Goal: Use online tool/utility: Utilize a website feature to perform a specific function

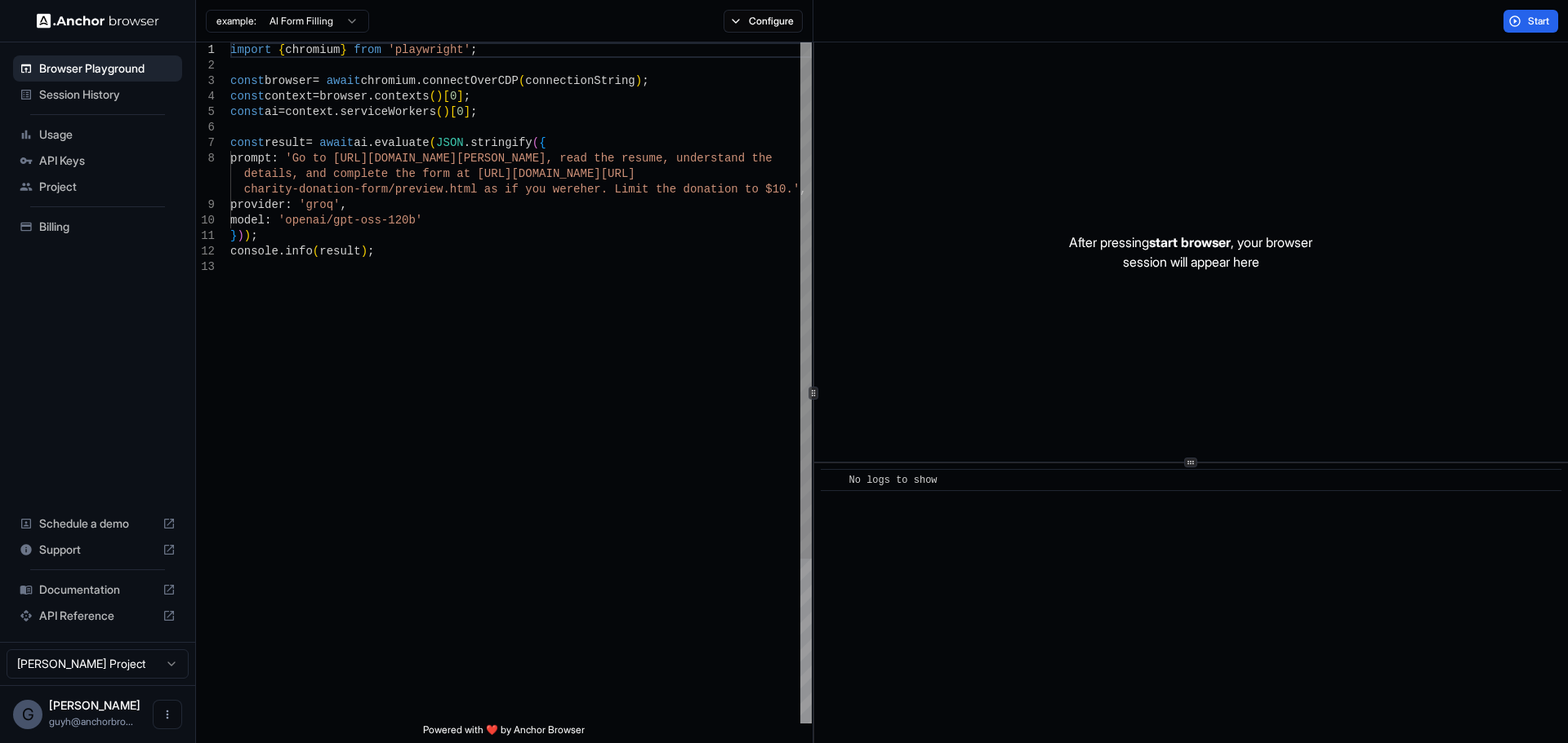
click at [323, 455] on div "import { chromium } from 'playwright' ; const browser = await chromium . connec…" at bounding box center [520, 492] width 581 height 899
click at [752, 23] on button "Configure" at bounding box center [763, 21] width 79 height 23
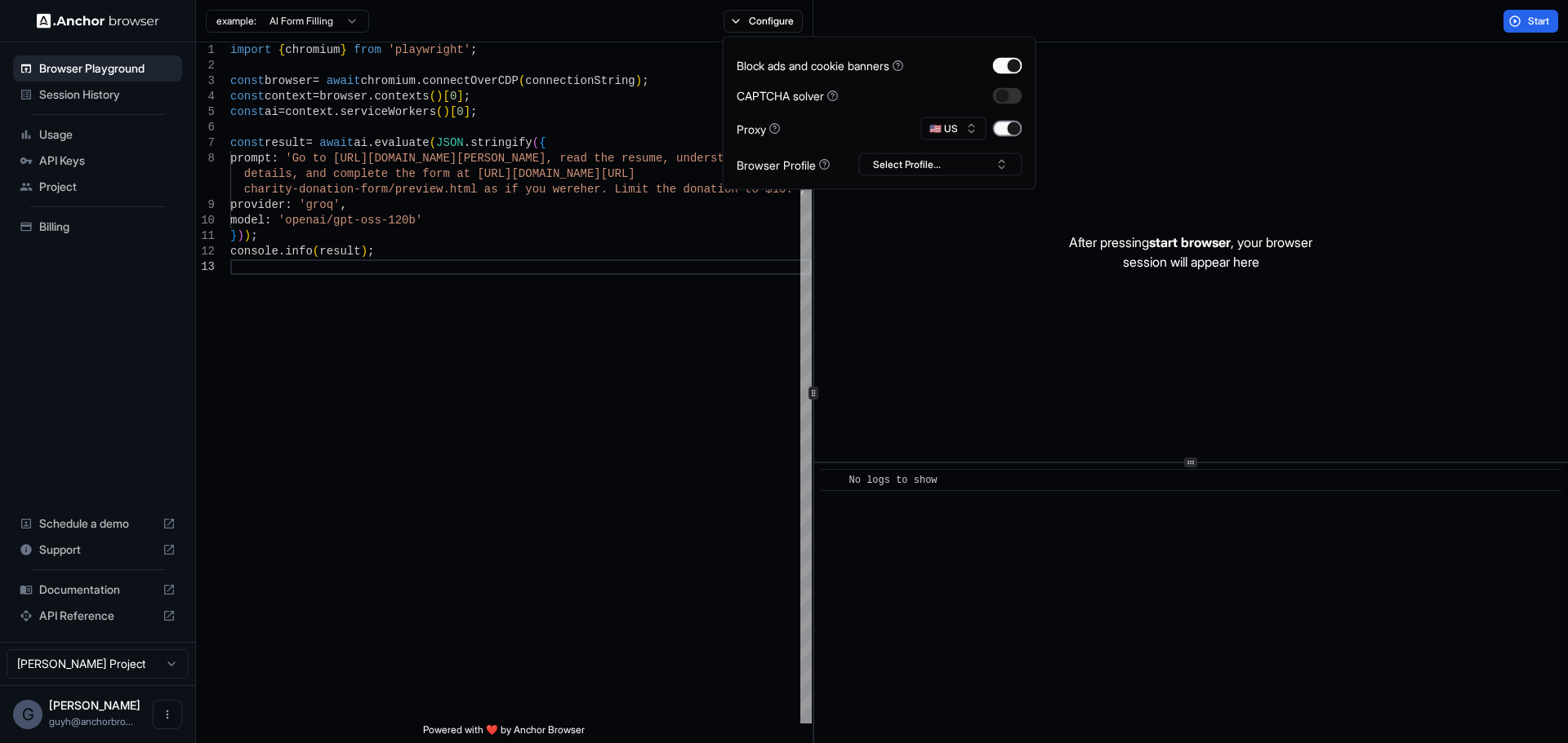
click at [1009, 131] on button "button" at bounding box center [1007, 130] width 30 height 17
click at [1010, 128] on button "button" at bounding box center [1007, 130] width 30 height 17
click at [968, 127] on button "🇺🇸 US" at bounding box center [953, 129] width 65 height 23
click at [927, 344] on div "🇫🇷 FR" at bounding box center [953, 346] width 106 height 23
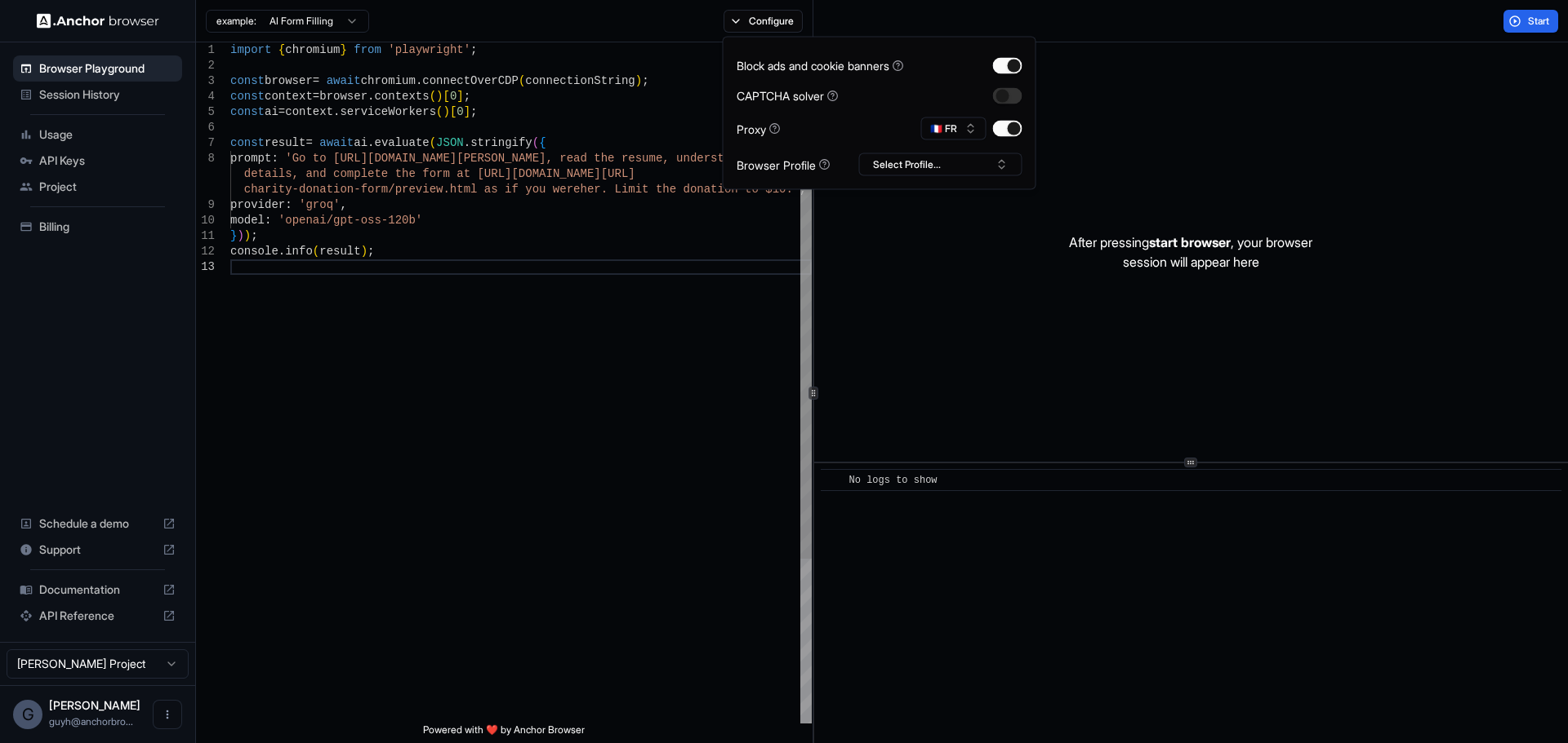
scroll to position [0, 0]
click at [481, 224] on div "import { chromium } from 'playwright' ; const browser = await chromium . connec…" at bounding box center [520, 492] width 581 height 899
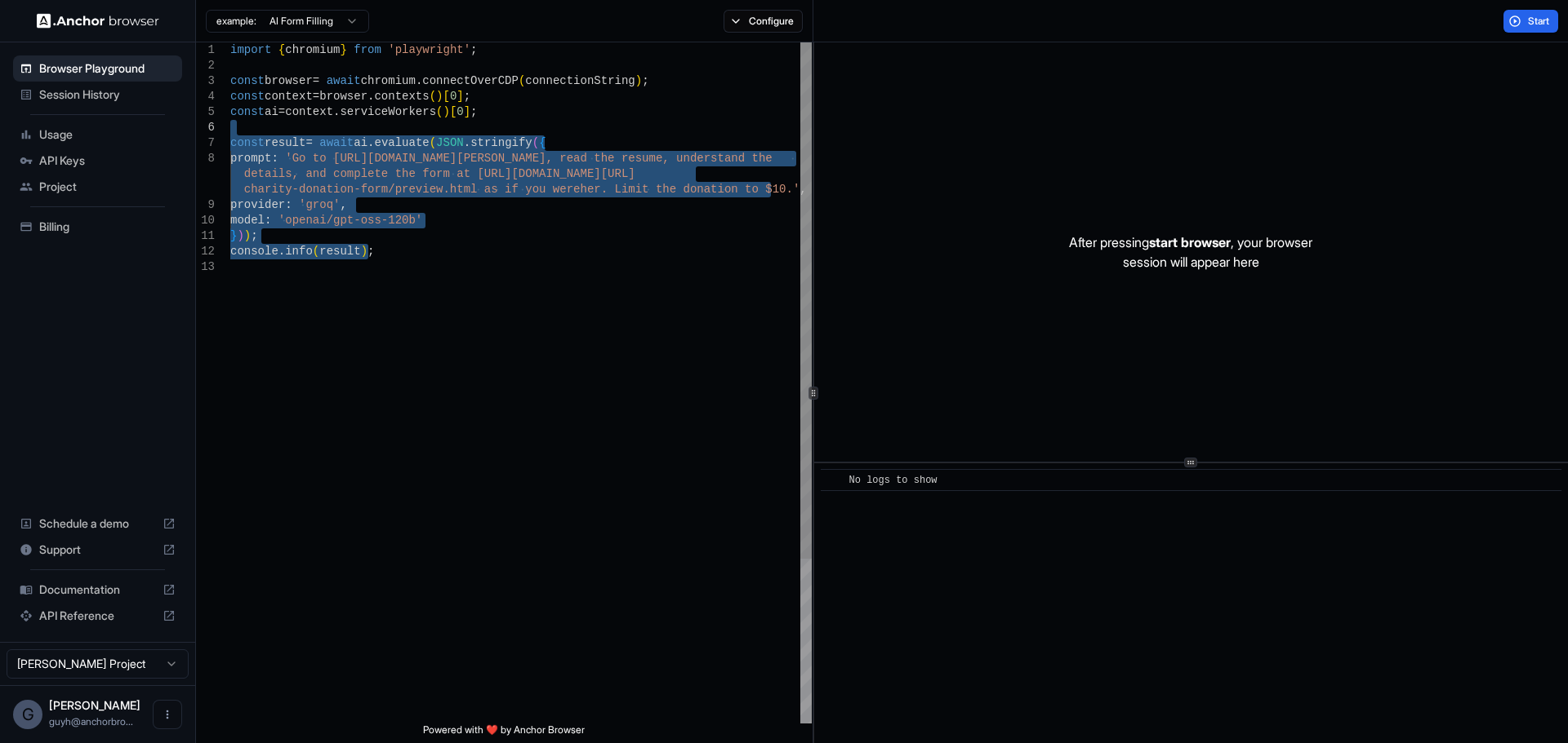
drag, startPoint x: 390, startPoint y: 283, endPoint x: 224, endPoint y: 132, distance: 224.4
click at [230, 132] on div "import { chromium } from 'playwright' ; const browser = await chromium . connec…" at bounding box center [520, 492] width 581 height 899
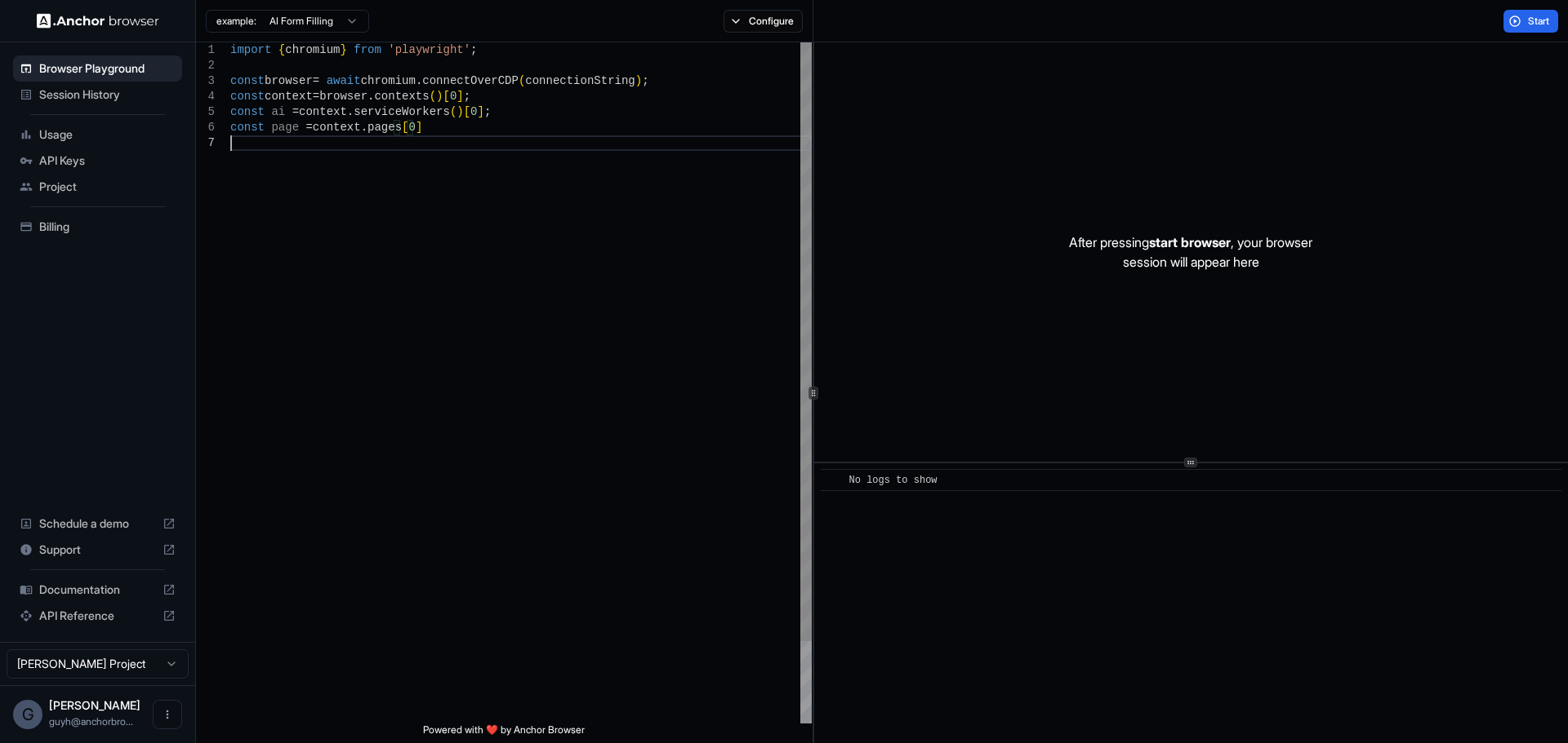
scroll to position [94, 0]
drag, startPoint x: 442, startPoint y: 147, endPoint x: 257, endPoint y: 160, distance: 185.5
click at [257, 160] on div "import { chromium } from 'playwright' ; const browser = await chromium . connec…" at bounding box center [520, 437] width 581 height 790
type textarea "**********"
click at [763, 27] on button "Configure" at bounding box center [763, 21] width 79 height 23
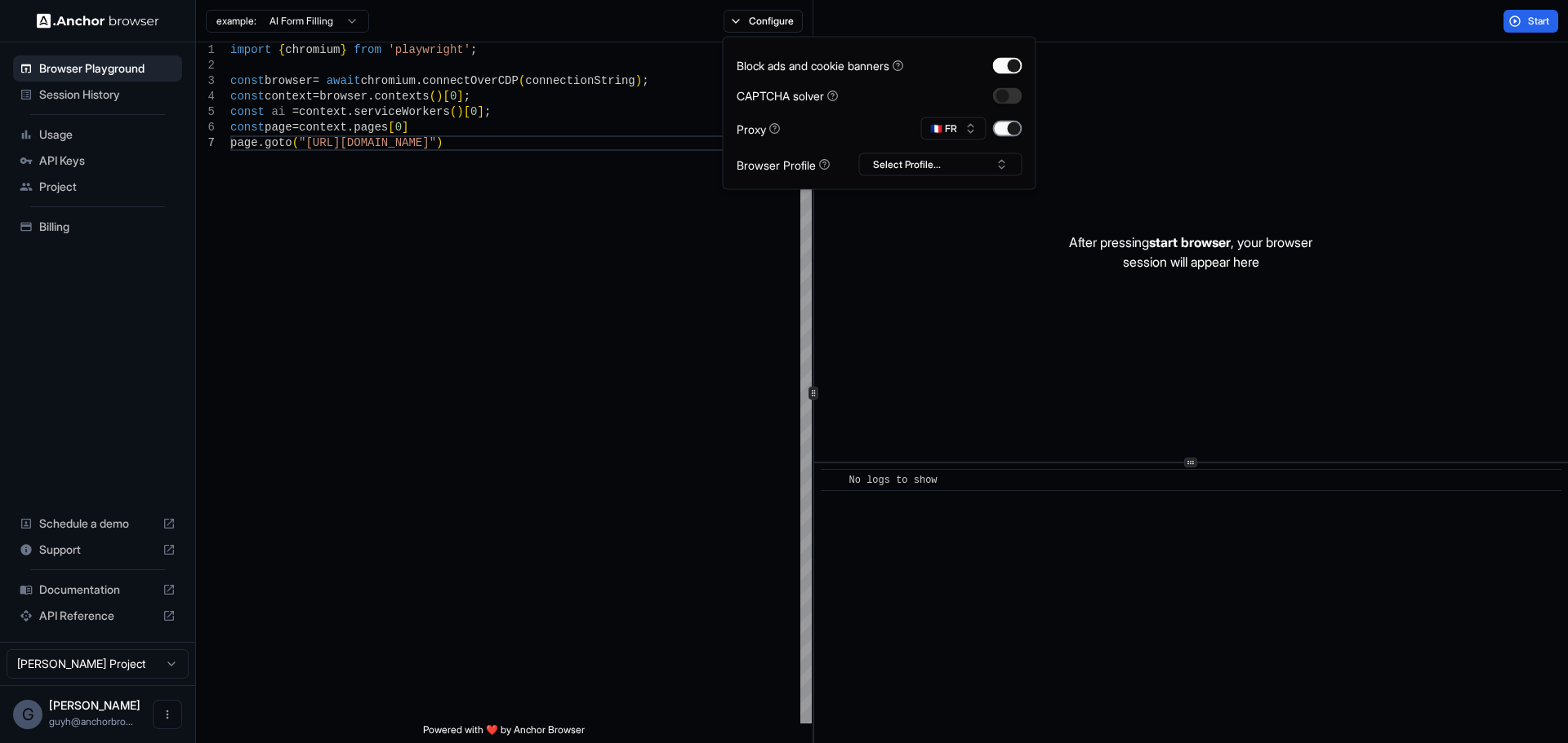
click at [1006, 134] on button "button" at bounding box center [1007, 130] width 30 height 17
click at [1511, 31] on button "Start" at bounding box center [1530, 21] width 55 height 23
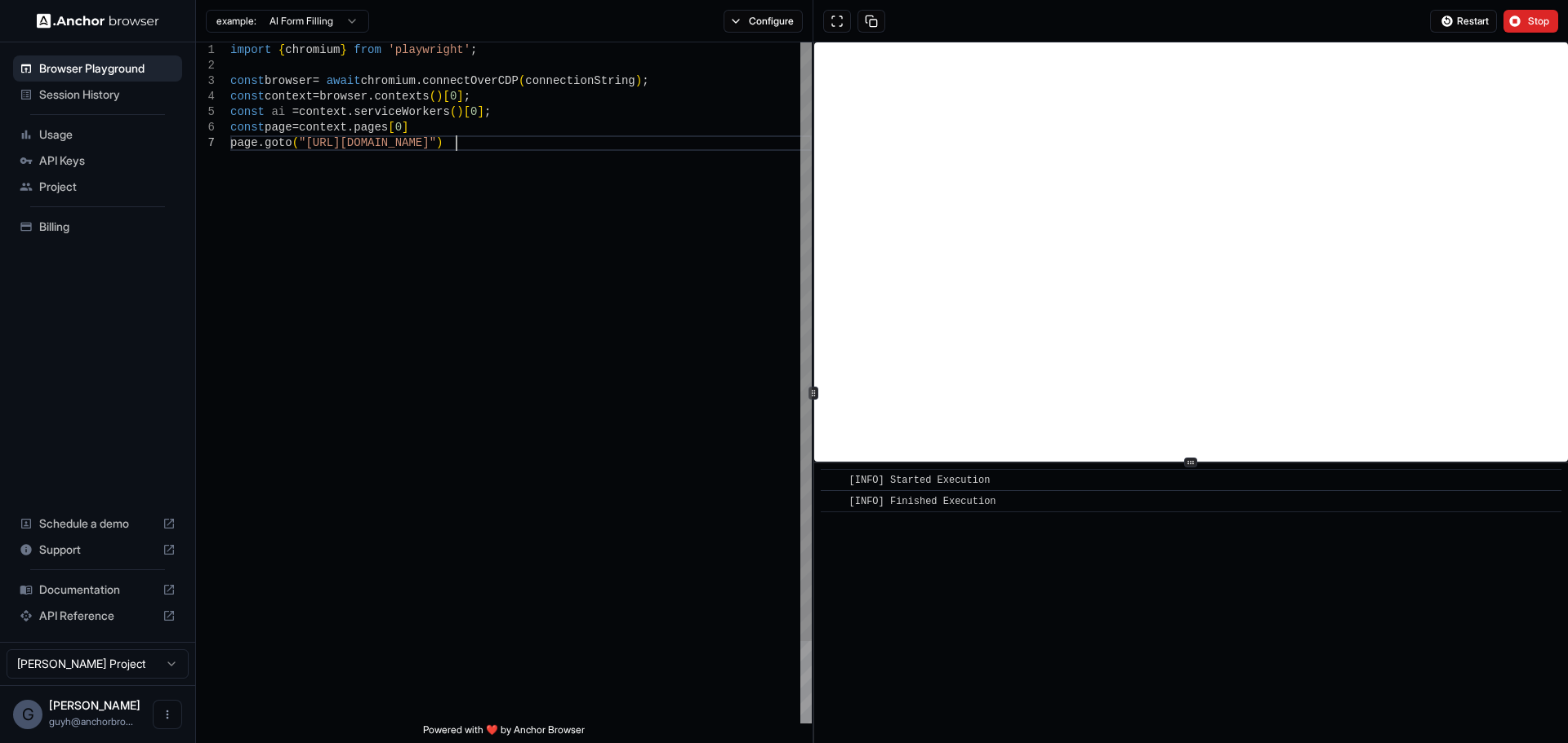
drag, startPoint x: 292, startPoint y: 559, endPoint x: 327, endPoint y: 455, distance: 109.7
click at [292, 559] on div "import { chromium } from 'playwright' ; const browser = await chromium . connec…" at bounding box center [520, 430] width 581 height 775
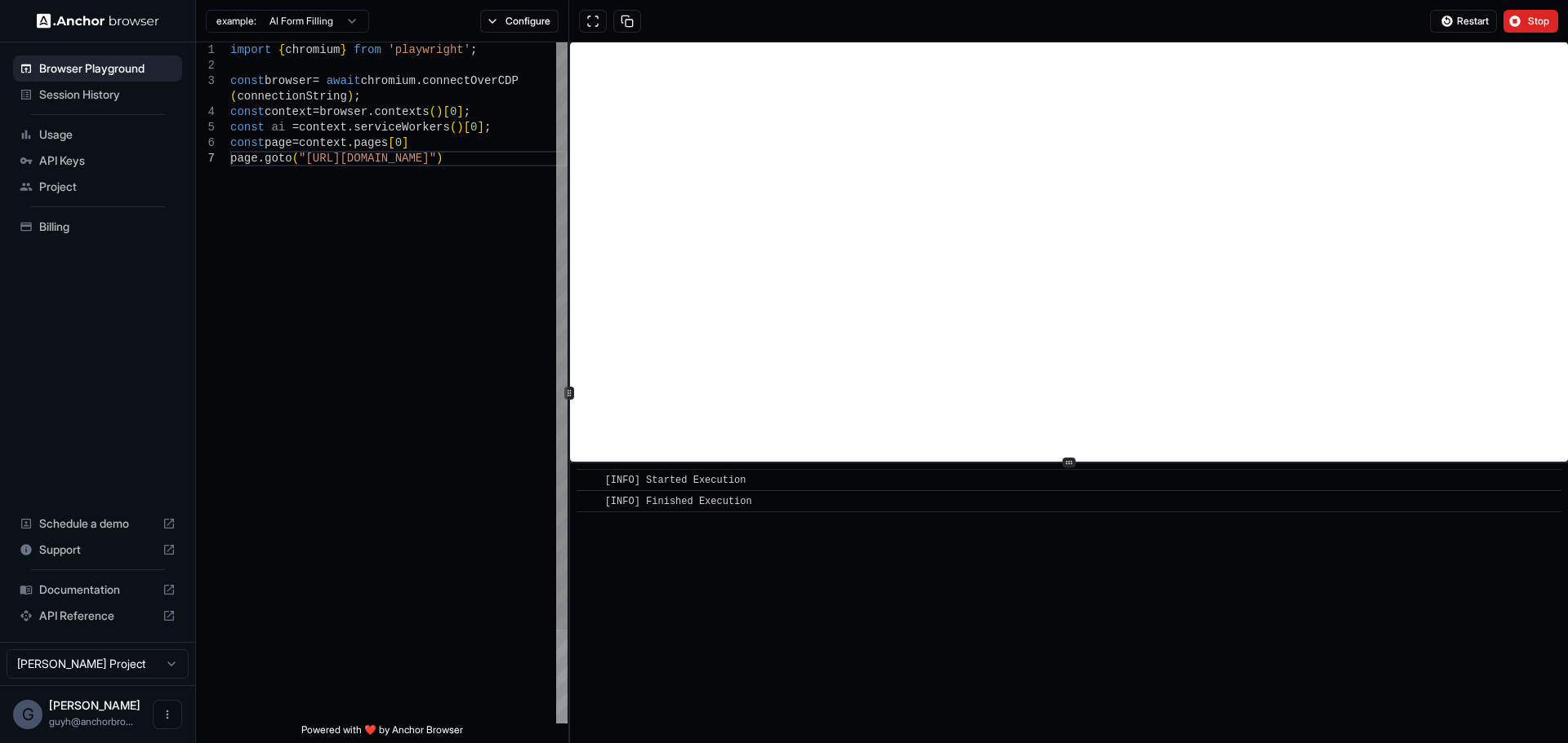
click at [566, 396] on icon at bounding box center [569, 393] width 8 height 8
